Goal: Navigation & Orientation: Find specific page/section

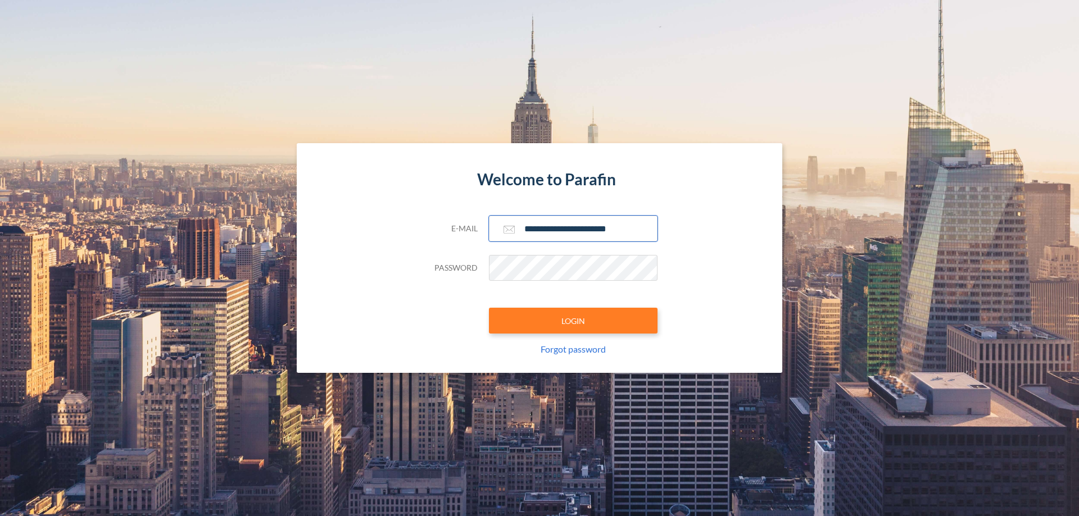
type input "**********"
click at [573, 321] on button "LOGIN" at bounding box center [573, 321] width 169 height 26
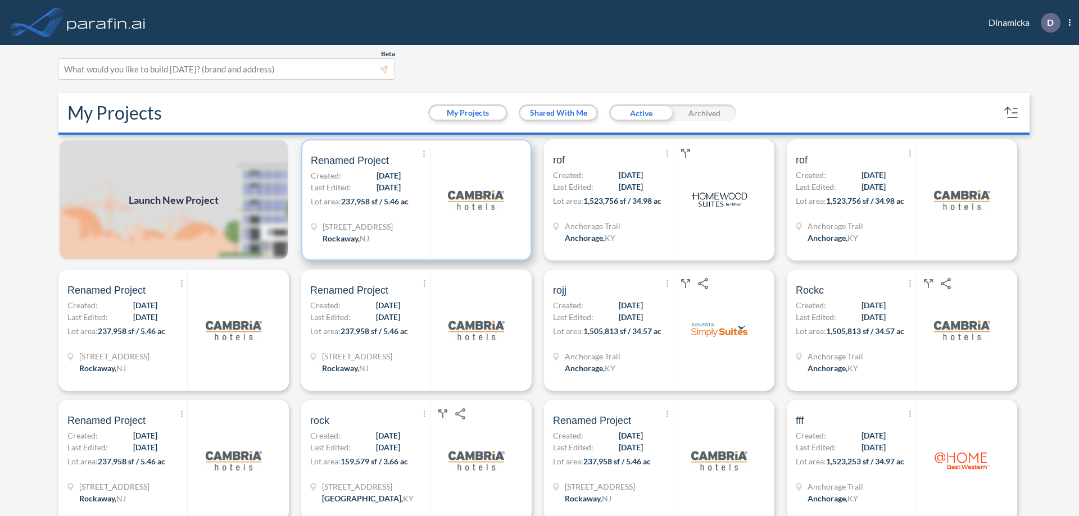
scroll to position [3, 0]
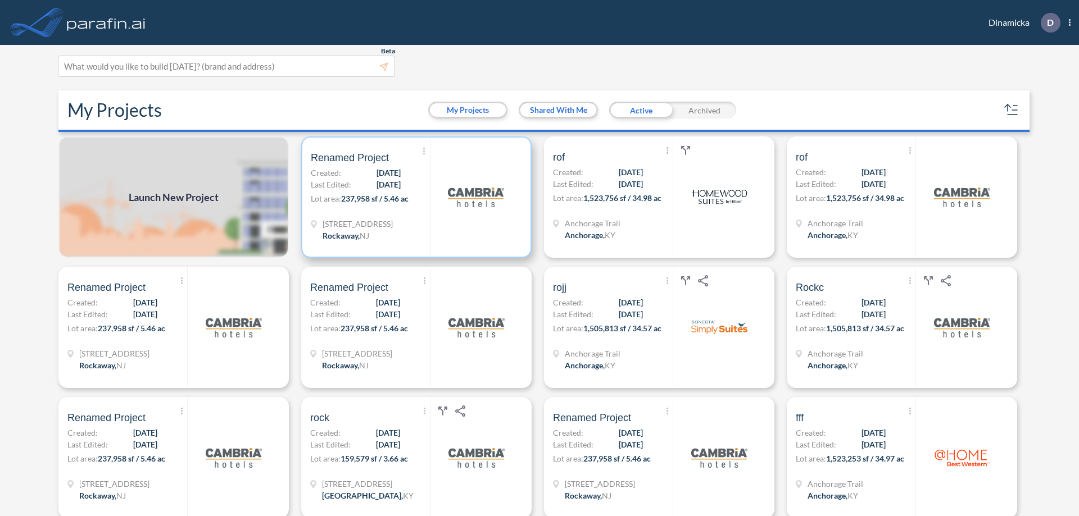
click at [414, 197] on p "Lot area: 237,958 sf / 5.46 ac" at bounding box center [370, 201] width 119 height 16
